Goal: Task Accomplishment & Management: Use online tool/utility

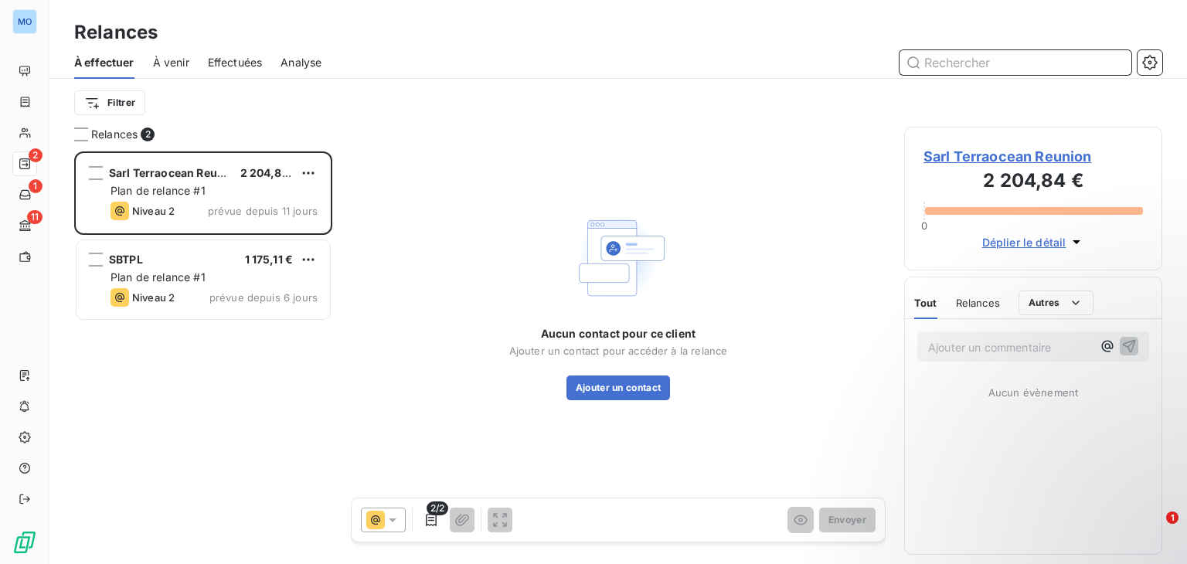
scroll to position [400, 246]
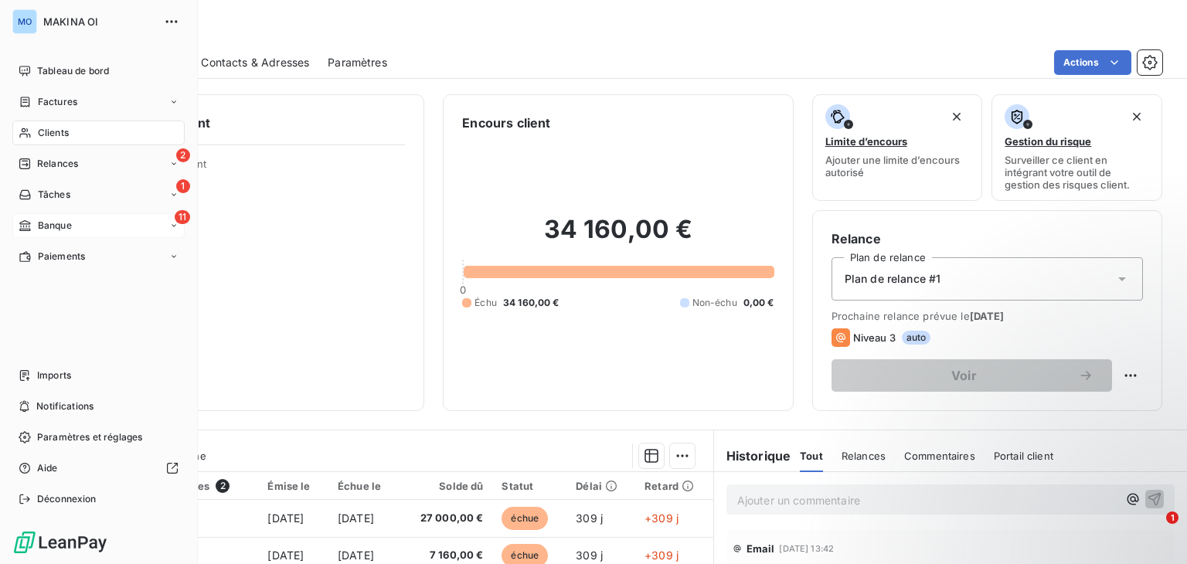
click at [91, 226] on div "11 Banque" at bounding box center [98, 225] width 172 height 25
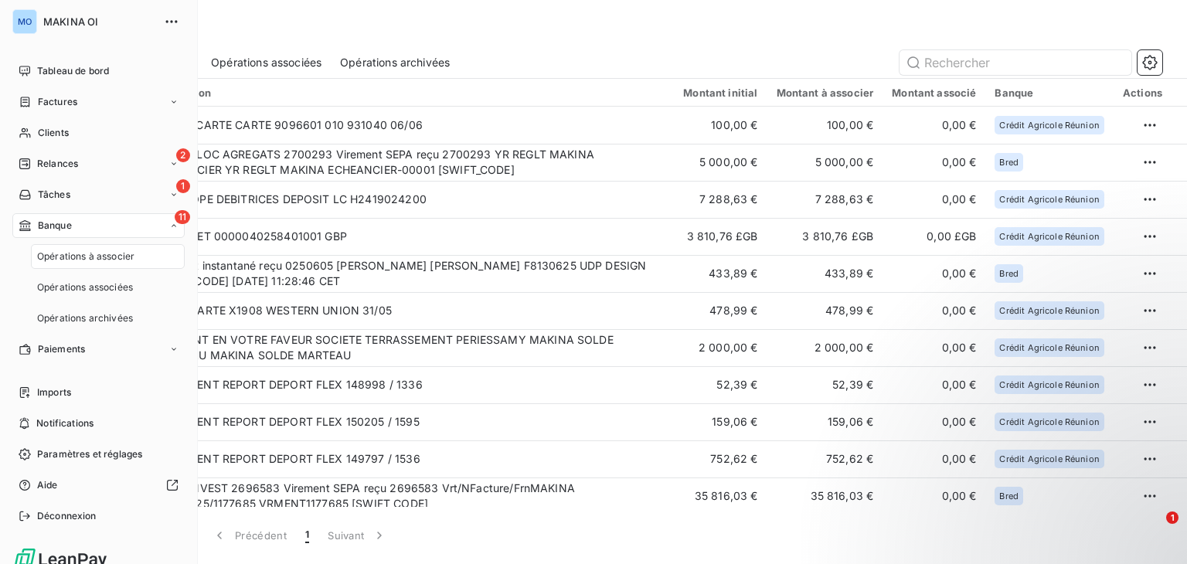
click at [101, 255] on span "Opérations à associer" at bounding box center [85, 257] width 97 height 14
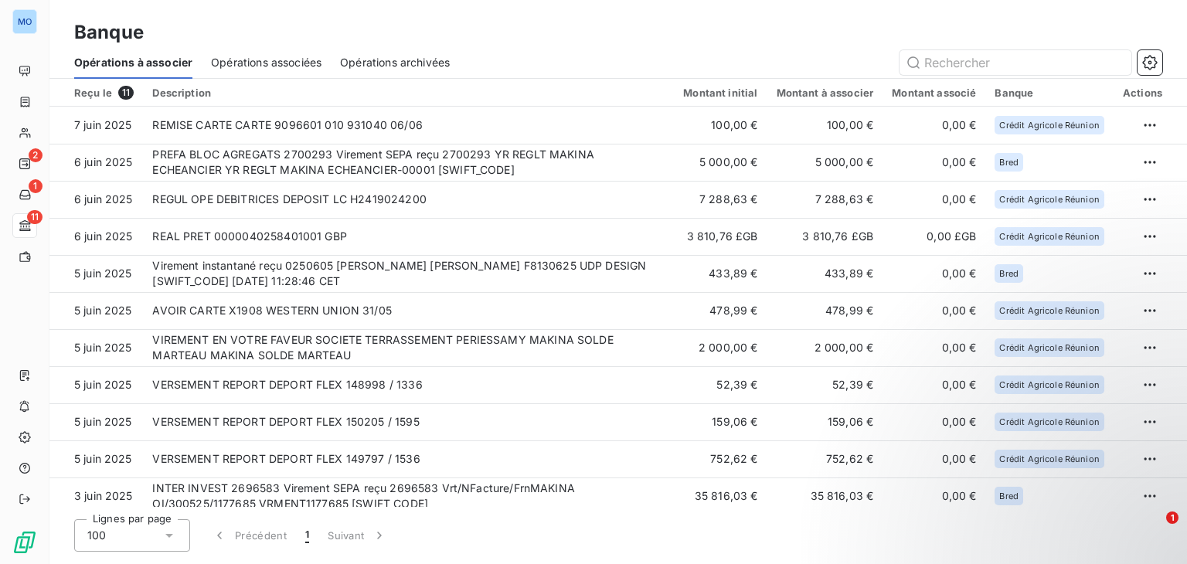
click at [389, 66] on span "Opérations archivées" at bounding box center [395, 62] width 110 height 15
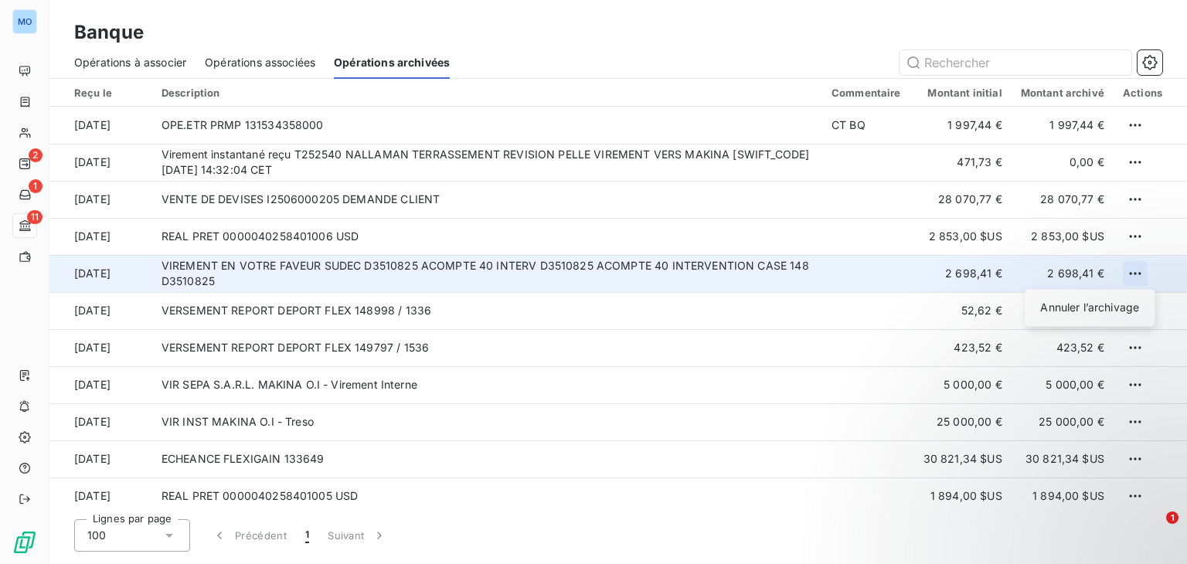
click at [1128, 276] on html "MO 2 1 11 Banque Opérations à associer Opérations associées Opérations archivée…" at bounding box center [593, 282] width 1187 height 564
click at [1095, 302] on div "Annuler l’archivage" at bounding box center [1089, 307] width 117 height 25
click at [277, 68] on span "Opérations associées" at bounding box center [260, 62] width 111 height 15
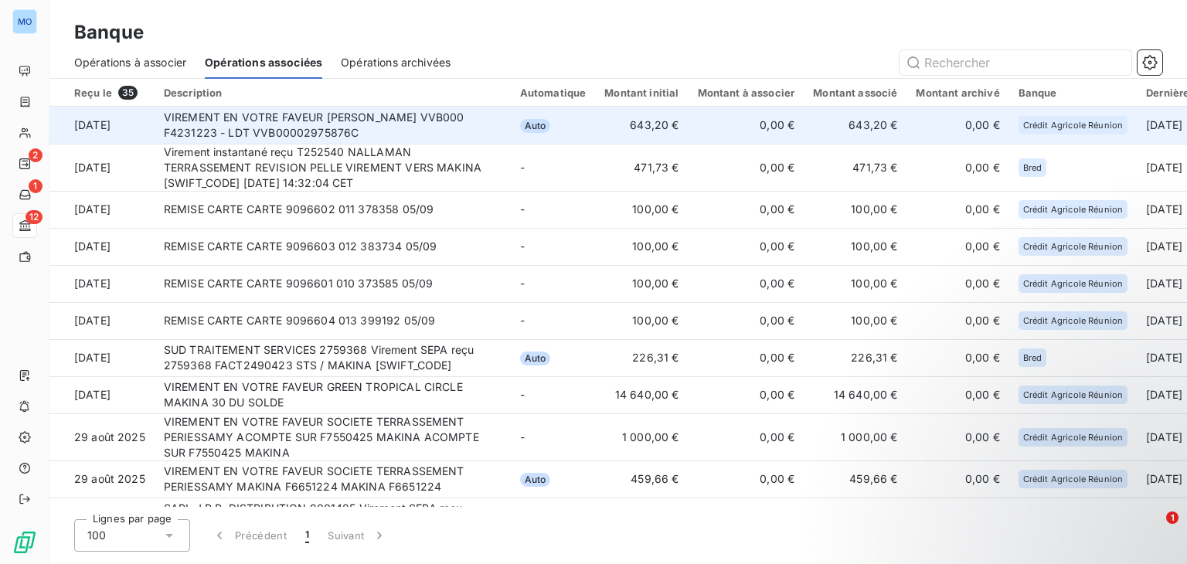
click at [589, 131] on td "Auto" at bounding box center [553, 125] width 85 height 37
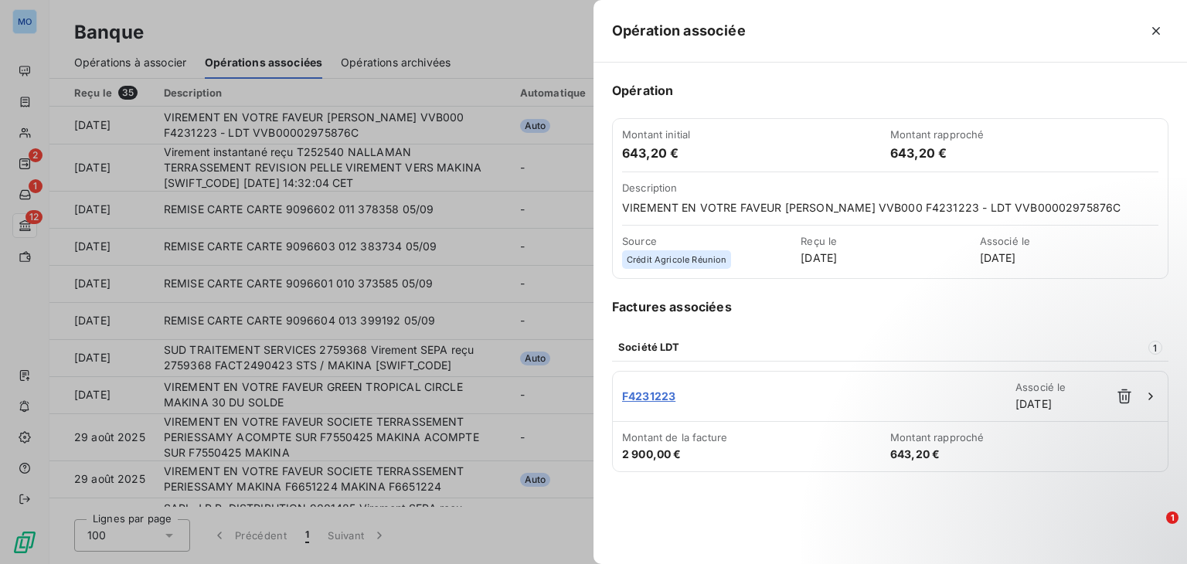
click at [533, 53] on div at bounding box center [593, 282] width 1187 height 564
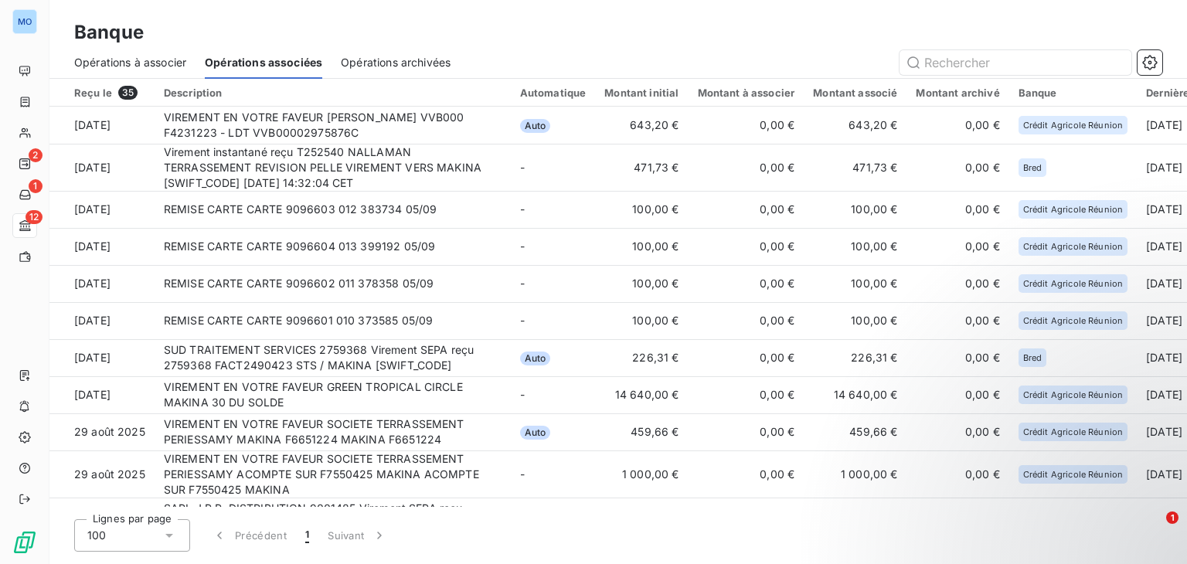
click at [900, 48] on div "Opérations à associer Opérations associées Opérations archivées" at bounding box center [618, 62] width 1138 height 32
